Goal: Task Accomplishment & Management: Manage account settings

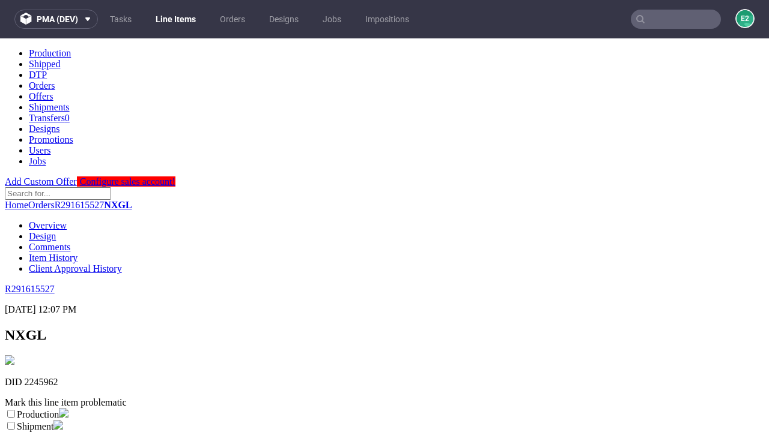
scroll to position [211, 0]
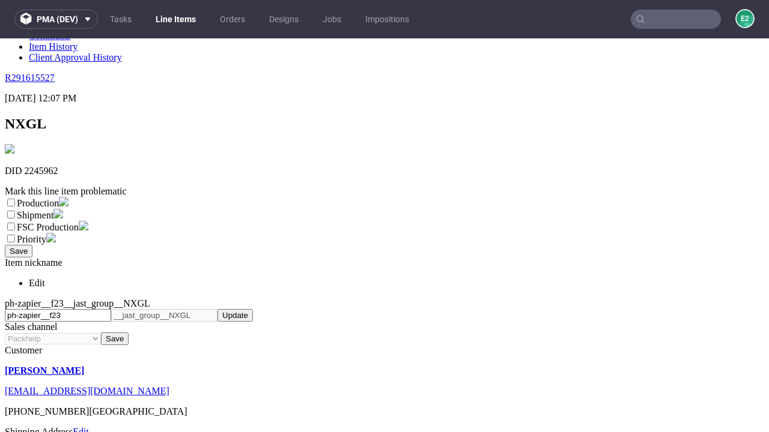
select select "dtp_ca_needed"
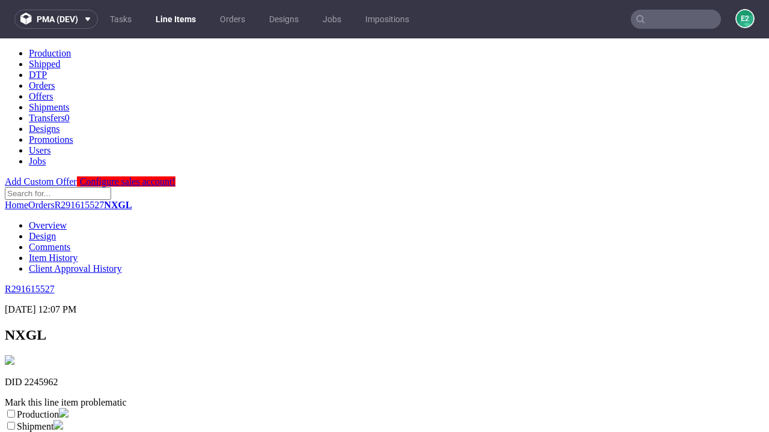
scroll to position [0, 0]
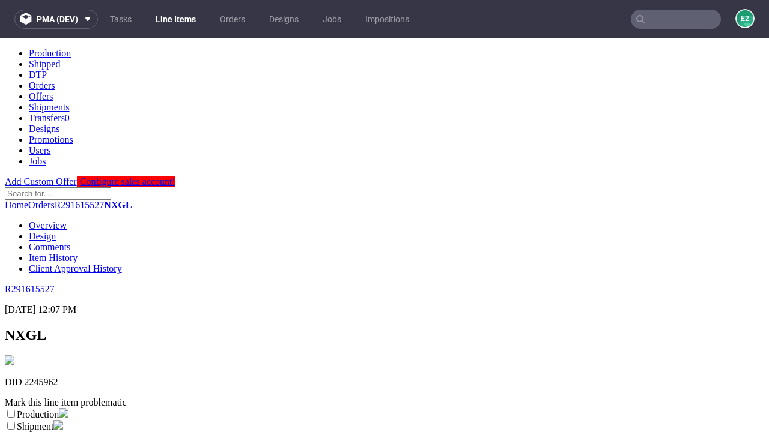
checkbox input "true"
